Goal: Information Seeking & Learning: Find specific fact

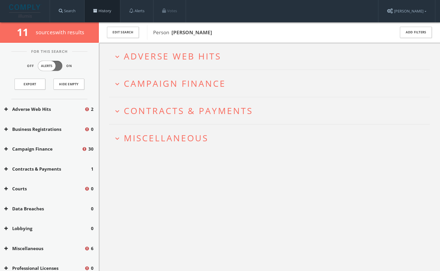
drag, startPoint x: 99, startPoint y: 15, endPoint x: 148, endPoint y: 1, distance: 50.5
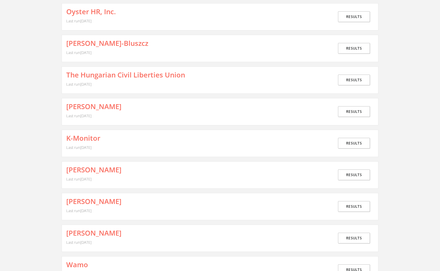
scroll to position [207, 0]
click at [100, 235] on link "[PERSON_NAME]" at bounding box center [93, 233] width 55 height 8
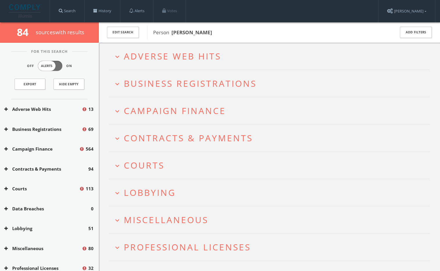
click at [143, 167] on span "Courts" at bounding box center [144, 165] width 41 height 12
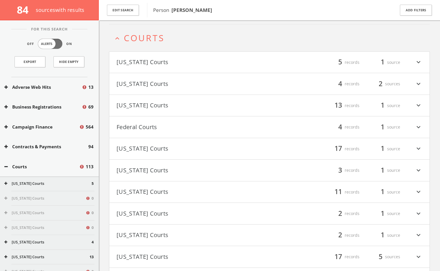
scroll to position [132, 0]
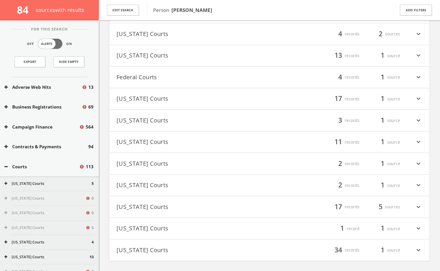
click at [134, 142] on button "[US_STATE] Courts" at bounding box center [192, 142] width 153 height 10
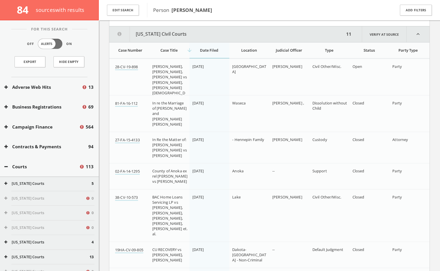
scroll to position [313, 0]
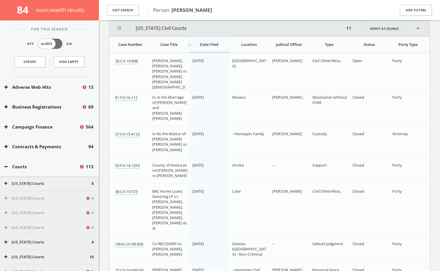
drag, startPoint x: 183, startPoint y: 152, endPoint x: 175, endPoint y: 155, distance: 9.0
click at [156, 140] on div "In Re the Matter of: Nicholas Reed Peterson vs Holly Natalie Herold" at bounding box center [169, 141] width 35 height 21
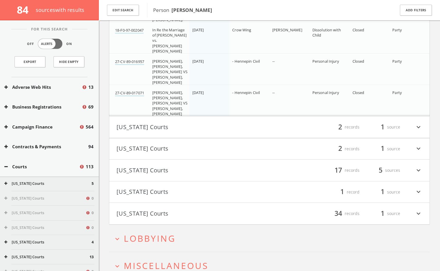
click at [173, 123] on button "Nevada Courts" at bounding box center [192, 127] width 153 height 10
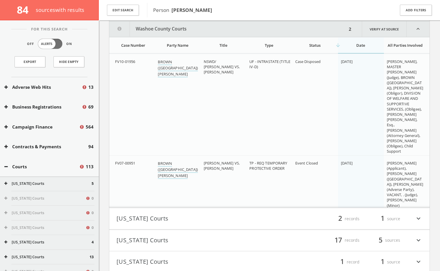
scroll to position [723, 0]
